Goal: Information Seeking & Learning: Learn about a topic

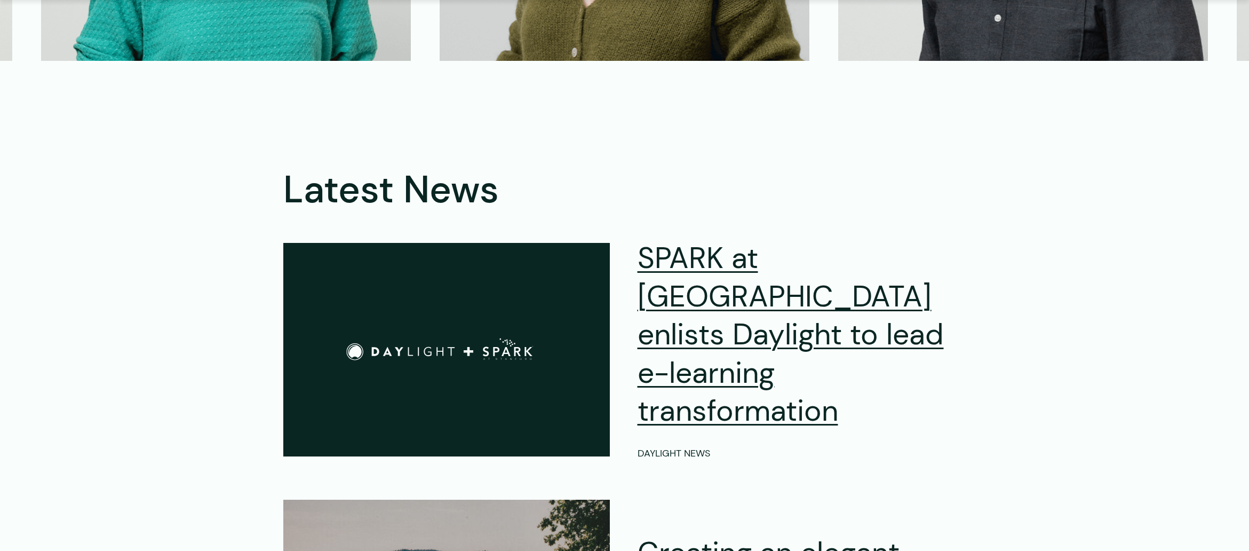
scroll to position [3004, 0]
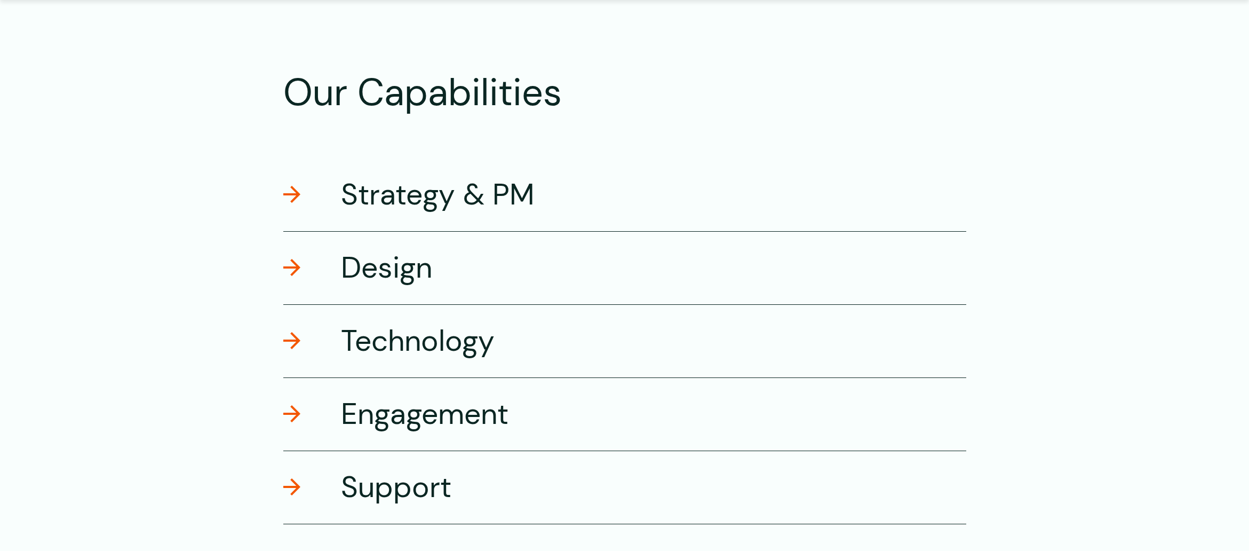
scroll to position [1784, 0]
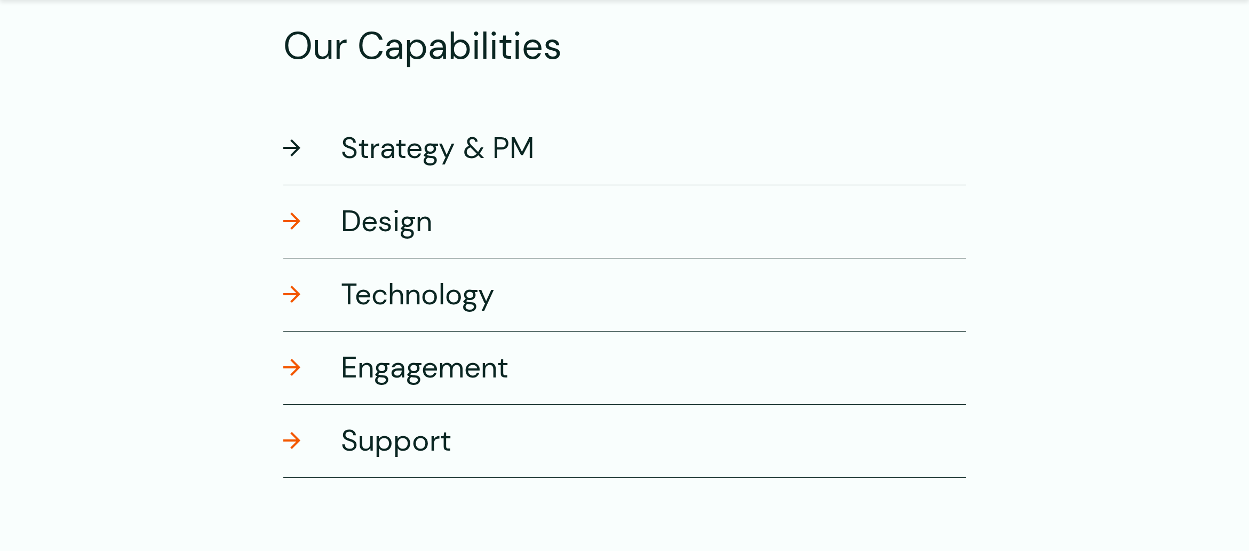
click at [420, 165] on h3 "Strategy & PM" at bounding box center [438, 148] width 194 height 38
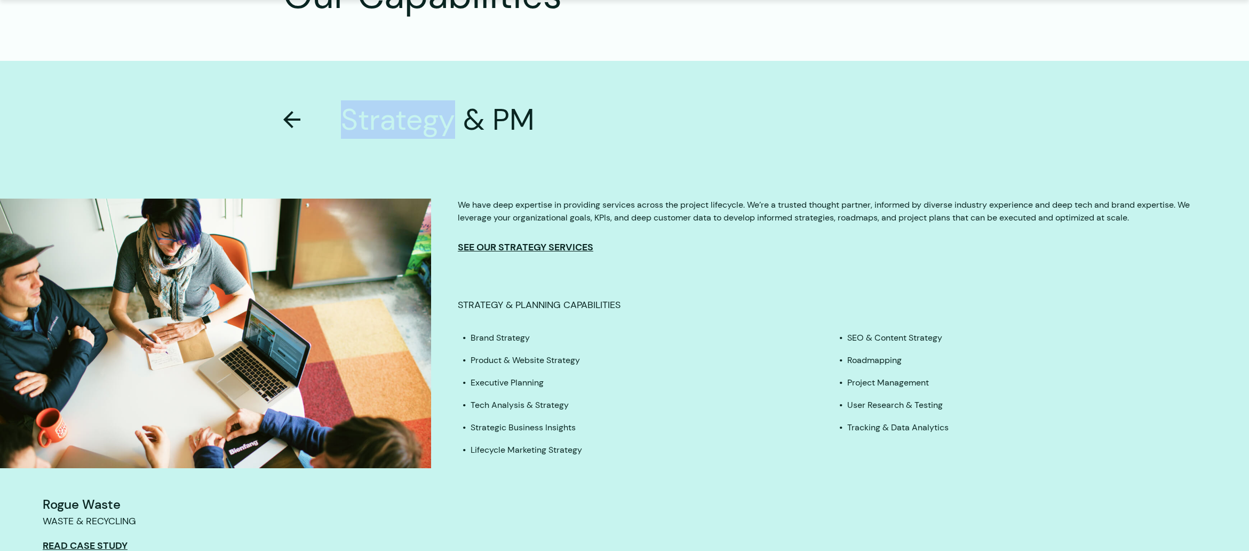
click at [420, 164] on div "Strategy & PM Rogue Waste Waste & Recycling Read Case Study We have deep expert…" at bounding box center [624, 344] width 1249 height 566
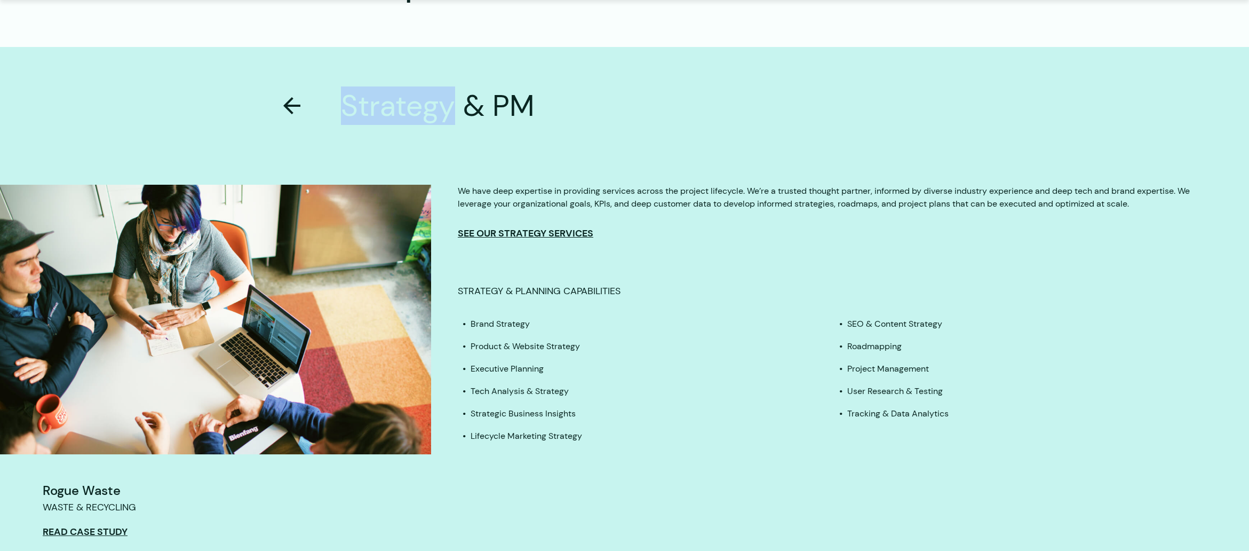
scroll to position [1855, 0]
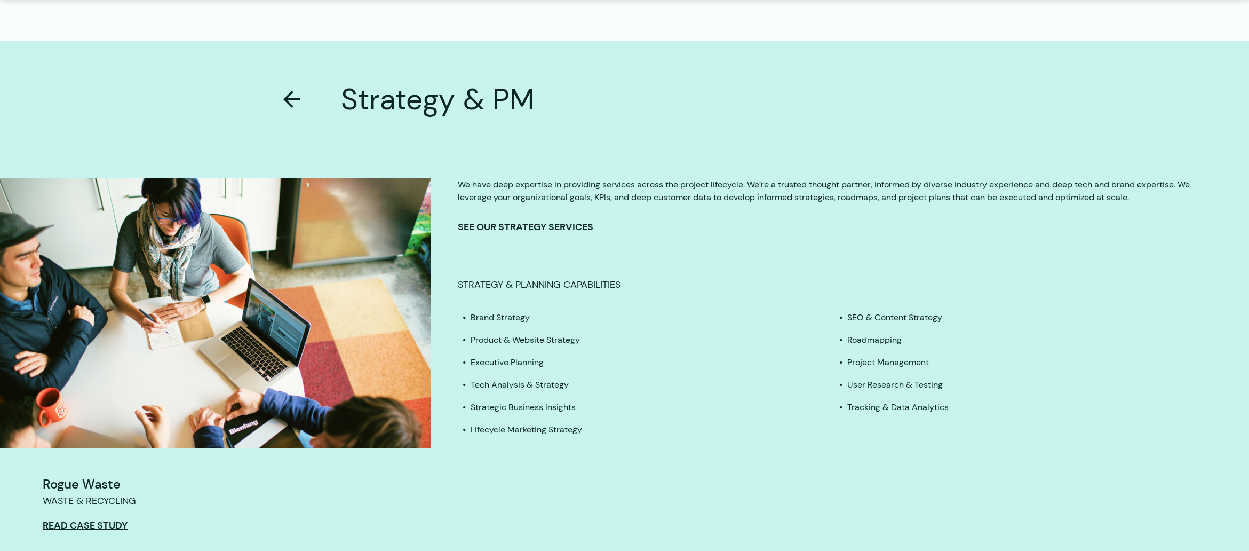
click at [414, 120] on div "Strategy & PM" at bounding box center [624, 91] width 683 height 100
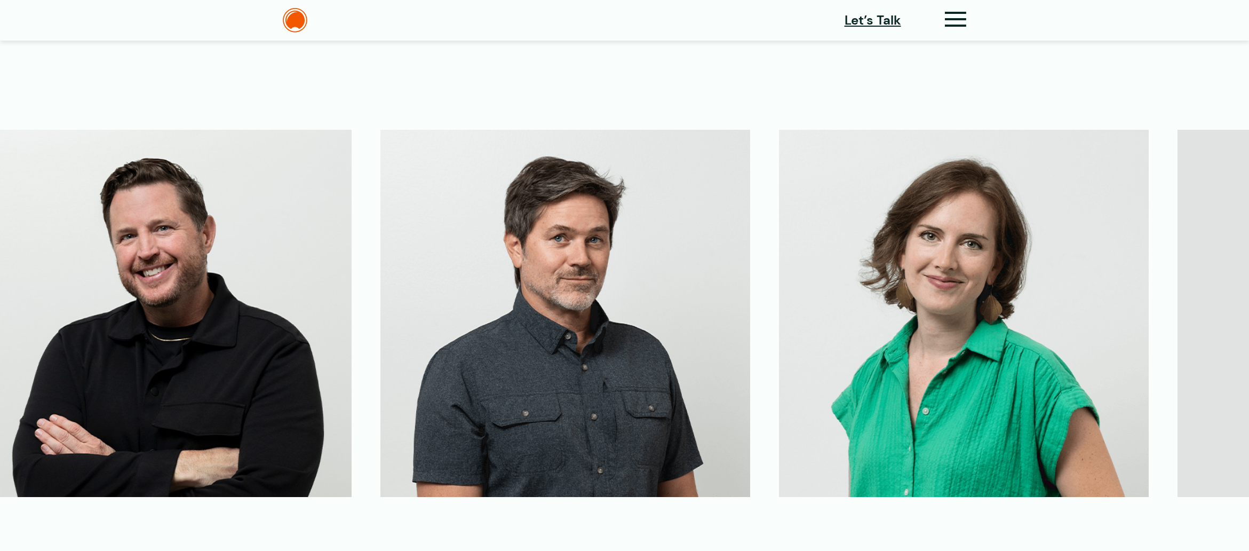
scroll to position [2531, 0]
